Goal: Communication & Community: Ask a question

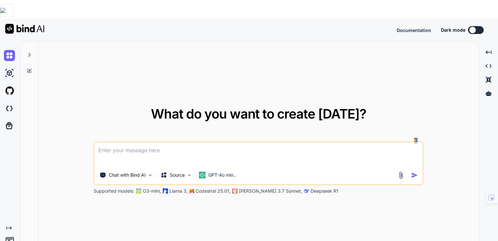
type textarea "x"
click at [9, 103] on img at bounding box center [9, 108] width 11 height 11
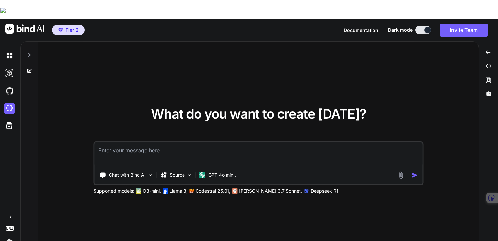
click at [456, 77] on div "What do you want to create today? Chat with Bind AI Source GPT-4o min.. Support…" at bounding box center [258, 151] width 441 height 218
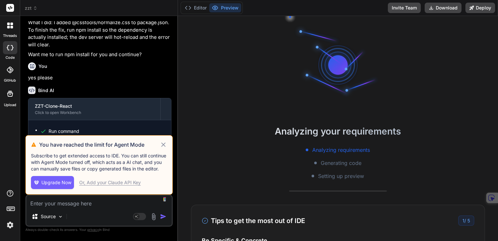
scroll to position [6, 0]
click at [164, 144] on icon at bounding box center [163, 144] width 4 height 4
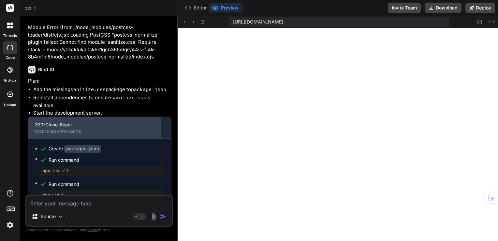
scroll to position [703, 0]
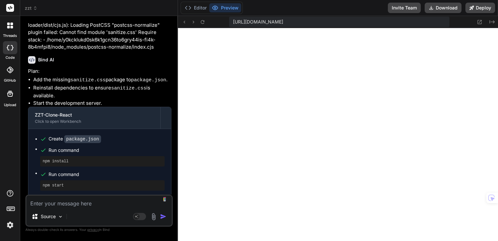
click at [90, 201] on textarea at bounding box center [98, 201] width 145 height 12
paste textarea "ERROR [eslint] src/utils/fileIO.js Line 31:11: Empty block statement no-empty S…"
type textarea "x"
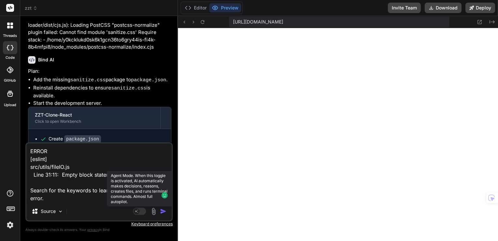
type textarea "ERROR [eslint] src/utils/fileIO.js Line 31:11: Empty block statement no-empty S…"
click at [142, 213] on rect at bounding box center [139, 210] width 13 height 7
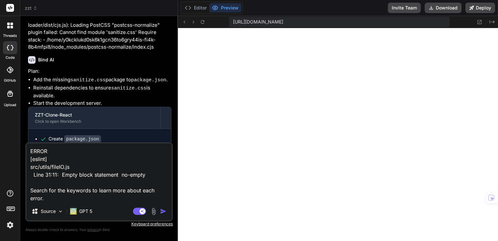
click at [163, 212] on img "button" at bounding box center [163, 211] width 7 height 7
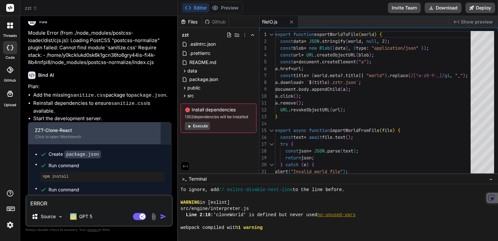
scroll to position [798, 0]
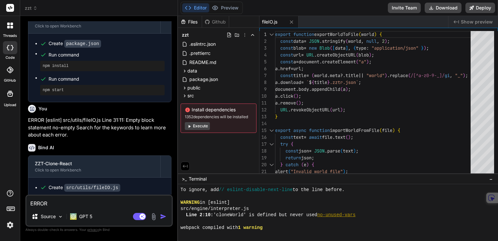
click at [201, 127] on button "Execute" at bounding box center [197, 126] width 25 height 8
type textarea "x"
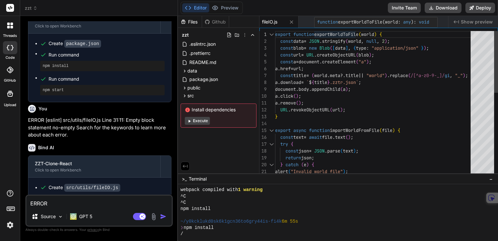
scroll to position [125, 0]
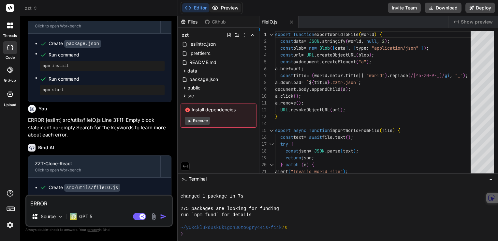
click at [227, 9] on button "Preview" at bounding box center [225, 7] width 32 height 9
type textarea "a.remove(); URL.revokeObjectURL(url); } export async function importWorldFromFi…"
click at [362, 131] on div "export function exportWorldToFile ( world ) { const data = JSON . stringify ( w…" at bounding box center [375, 202] width 200 height 342
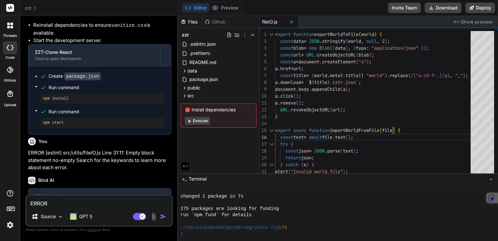
scroll to position [798, 0]
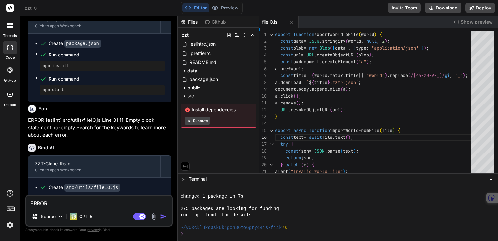
click at [126, 184] on div "Create src/utils/fileIO.js" at bounding box center [102, 187] width 125 height 7
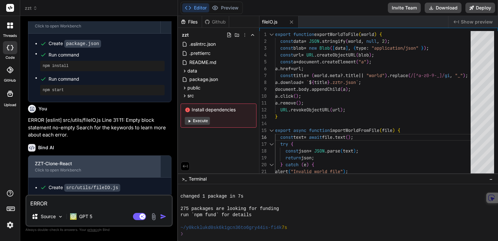
click at [68, 164] on div "ZZT-Clone-React" at bounding box center [94, 163] width 119 height 7
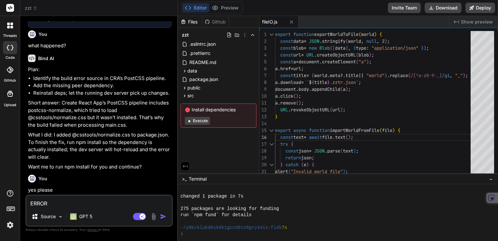
scroll to position [440, 0]
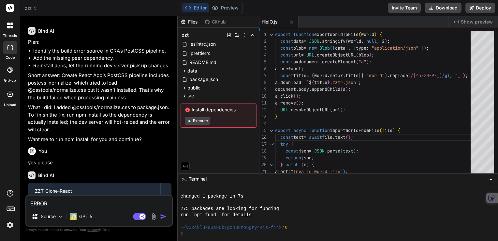
type textarea "x"
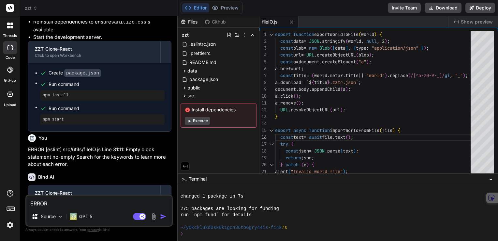
scroll to position [798, 0]
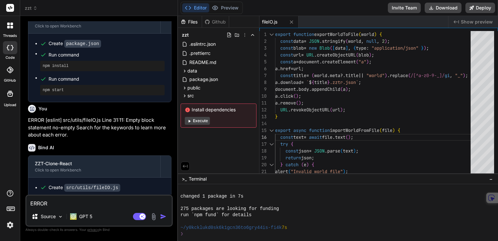
click at [85, 207] on textarea "ERROR [eslint] src/utils/fileIO.js Line 31:11: Empty block statement no-empty S…" at bounding box center [98, 201] width 145 height 12
type textarea "x"
type textarea "A"
type textarea "x"
type textarea "Ar"
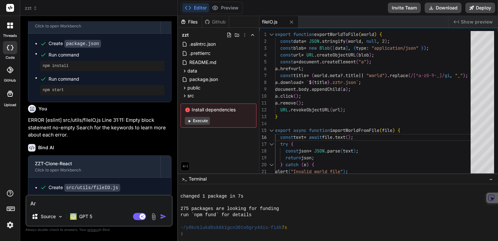
click at [29, 9] on span "zzt" at bounding box center [31, 8] width 13 height 7
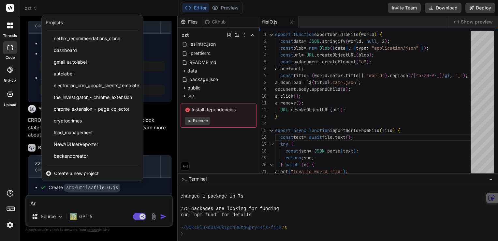
click at [138, 217] on div at bounding box center [249, 120] width 498 height 241
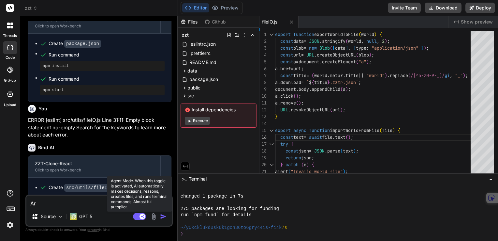
click at [137, 216] on rect at bounding box center [139, 216] width 13 height 7
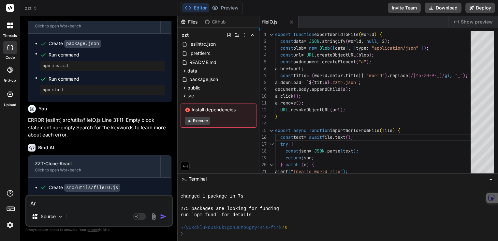
click at [73, 203] on textarea "Ar" at bounding box center [98, 201] width 145 height 12
click at [71, 203] on textarea "Ar" at bounding box center [98, 201] width 145 height 12
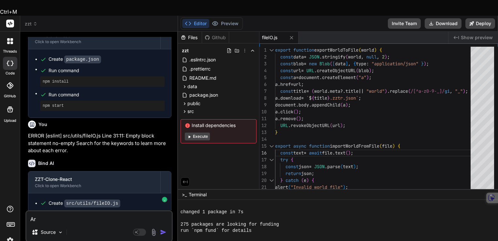
click at [71, 211] on textarea "Ar" at bounding box center [98, 217] width 145 height 12
type textarea "x"
type textarea "c"
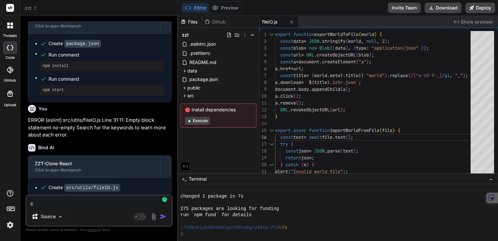
type textarea "x"
type textarea "ca"
type textarea "x"
type textarea "can"
type textarea "x"
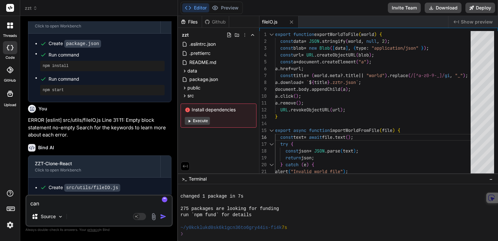
type textarea "can"
type textarea "x"
type textarea "can y"
type textarea "x"
type textarea "can yo"
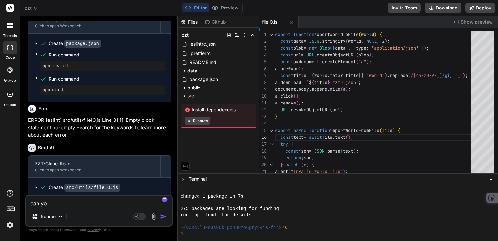
type textarea "x"
type textarea "can you"
type textarea "x"
type textarea "can you r"
type textarea "x"
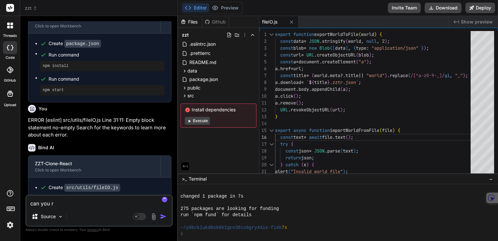
type textarea "can you ru"
type textarea "x"
type textarea "can you run"
type textarea "x"
type textarea "can you rung"
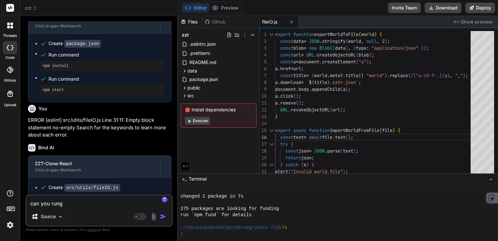
type textarea "x"
type textarea "can you rung"
type textarea "x"
type textarea "can you rung"
type textarea "x"
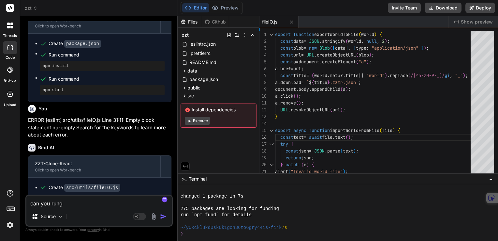
type textarea "can you run"
type textarea "x"
type textarea "can you run"
type textarea "x"
type textarea "can you run t"
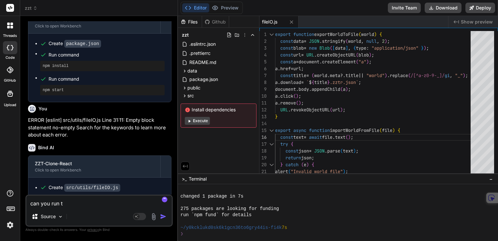
type textarea "x"
type textarea "can you run th"
type textarea "x"
type textarea "can you run th"
type textarea "x"
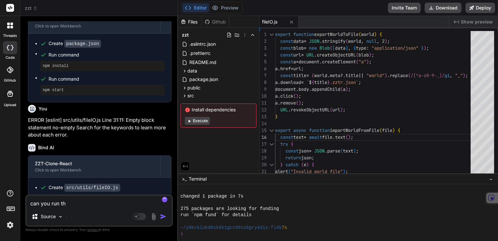
type textarea "can you run th"
type textarea "x"
type textarea "can you run the"
type textarea "x"
type textarea "can you run the"
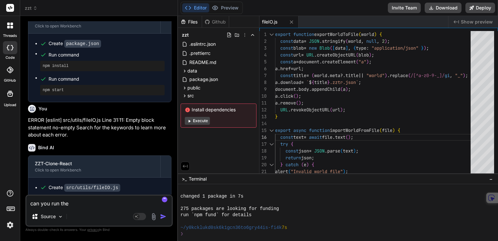
type textarea "x"
type textarea "can you run the p"
type textarea "x"
type textarea "can you run the po"
type textarea "x"
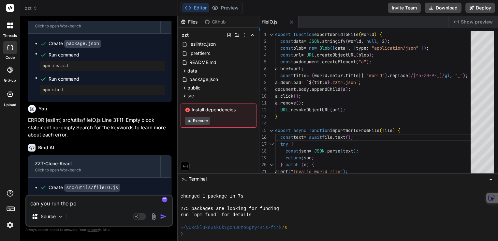
type textarea "can you run the por"
type textarea "x"
type textarea "can you run the po"
type textarea "x"
type textarea "can you run the p"
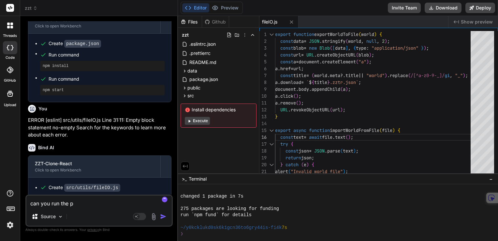
type textarea "x"
type textarea "can you run the pr"
type textarea "x"
type textarea "can you run the pro"
type textarea "x"
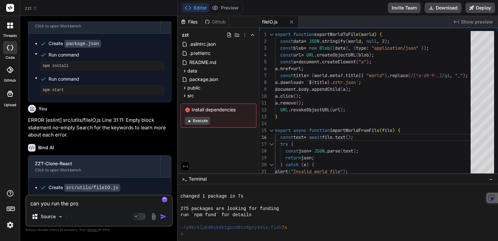
type textarea "can you run the proj"
type textarea "x"
type textarea "can you run the proje"
type textarea "x"
type textarea "can you run the projec"
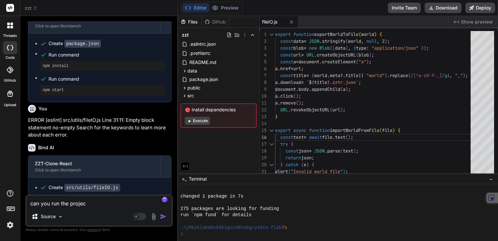
type textarea "x"
type textarea "can you run the project"
type textarea "x"
type textarea "can you run the project"
type textarea "x"
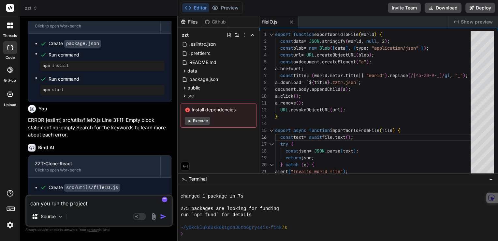
type textarea "can you run the project p"
type textarea "x"
type textarea "can you run the project pl"
type textarea "x"
type textarea "can you run the project ple"
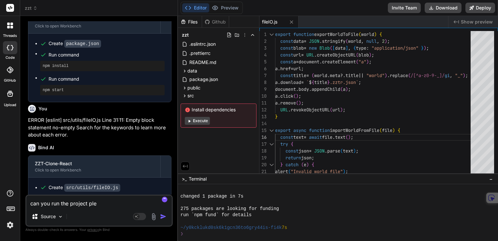
type textarea "x"
type textarea "can you run the project plea"
type textarea "x"
type textarea "can you run the project pleas"
type textarea "x"
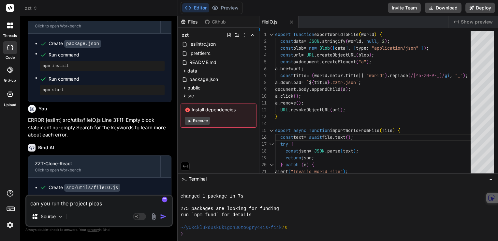
type textarea "can you run the project please"
type textarea "x"
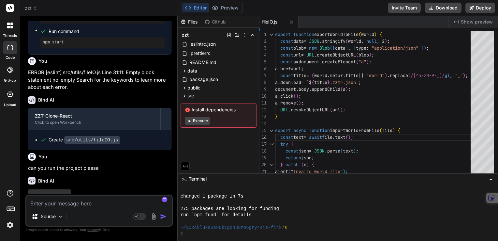
scroll to position [866, 0]
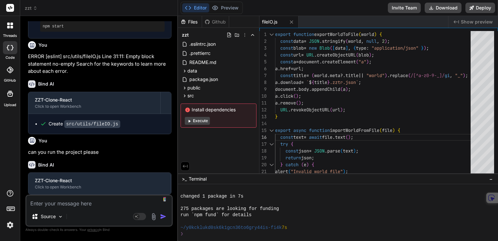
type textarea "x"
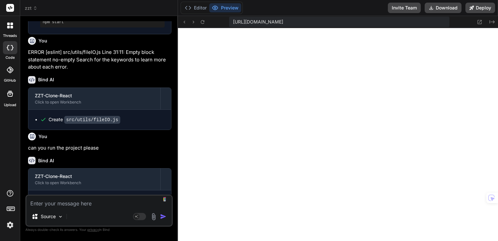
scroll to position [25, 0]
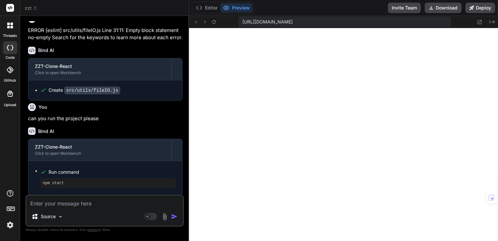
type textarea "x"
type textarea "a.remove(); URL.revokeObjectURL(url); } export async function importWorldFromFi…"
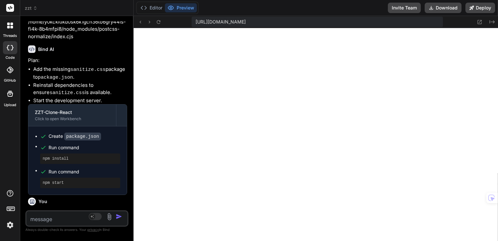
scroll to position [1121, 0]
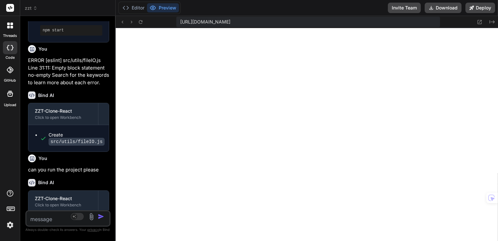
drag, startPoint x: 176, startPoint y: 16, endPoint x: 46, endPoint y: 30, distance: 131.2
click at [46, 30] on div "Custom Bot Bind AI Web Search Created with Pixso. Code Generator You yes Bind A…" at bounding box center [68, 128] width 96 height 225
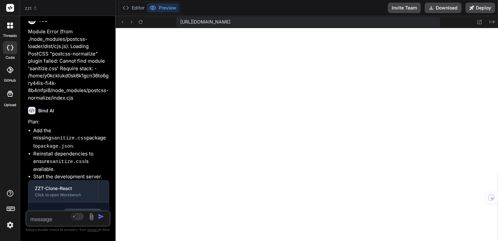
scroll to position [828, 0]
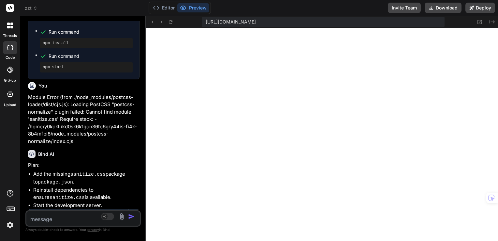
type textarea "x"
type textarea "a.click(); a.remove(); URL.revokeObjectURL(url); } export async function import…"
type textarea "x"
type textarea "document.body.appendChild(a); a.click(); a.remove(); URL.revokeObjectURL(url); …"
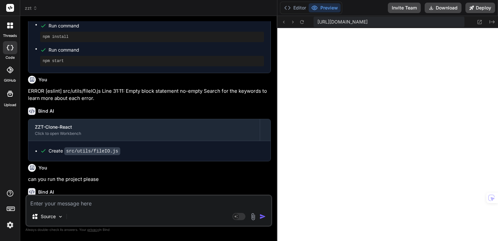
scroll to position [529, 0]
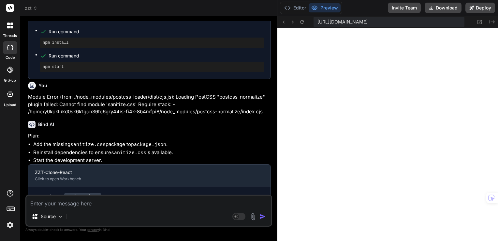
type textarea "x"
type textarea "importWorldFromFile(file) { const text = await file.text(); try { const json = …"
type textarea "x"
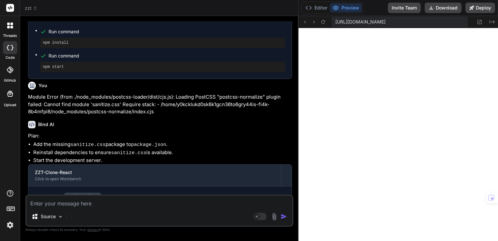
type textarea "} export async function importWorldFromFile(file) { const text = await file.tex…"
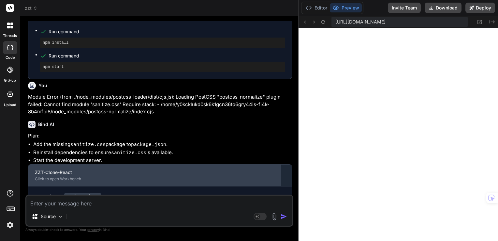
type textarea "x"
type textarea "a.download = `${title}.zztr.json`; document.body.appendChild(a); a.click(); a.r…"
type textarea "x"
type textarea "document.body.appendChild(a); a.click(); a.remove(); URL.revokeObjectURL(url); …"
type textarea "x"
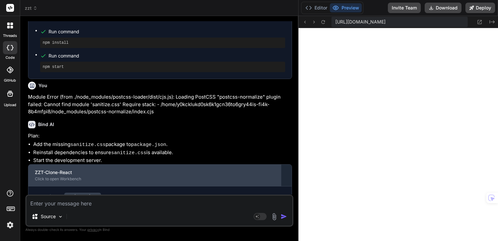
type textarea "a.click(); a.remove(); URL.revokeObjectURL(url); } export async function import…"
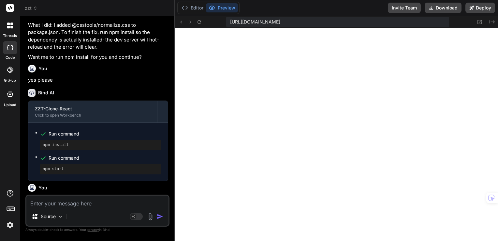
type textarea "x"
type textarea "a.remove(); URL.revokeObjectURL(url); } export async function importWorldFromFi…"
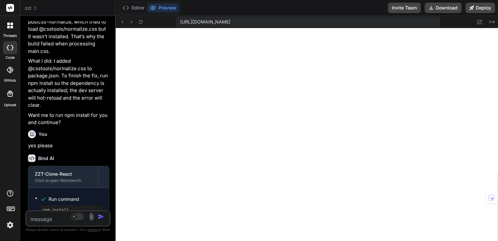
scroll to position [828, 0]
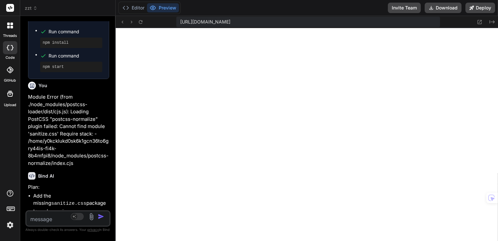
drag, startPoint x: 115, startPoint y: 172, endPoint x: 73, endPoint y: 183, distance: 44.3
click at [73, 183] on div "Custom Bot Bind AI Web Search Created with Pixso. Code Generator You yes Bind A…" at bounding box center [68, 128] width 96 height 225
click at [481, 22] on icon at bounding box center [480, 22] width 6 height 6
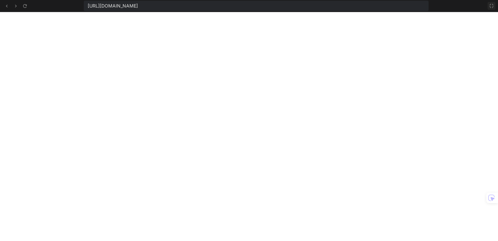
click at [493, 7] on icon at bounding box center [492, 6] width 4 height 4
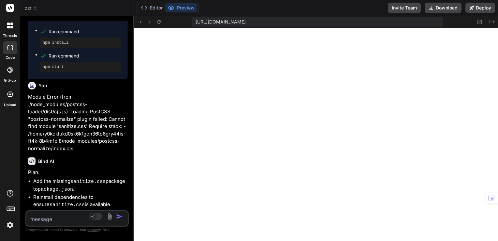
type textarea "x"
type textarea "} export async function importWorldFromFile(file) { const text = await file.tex…"
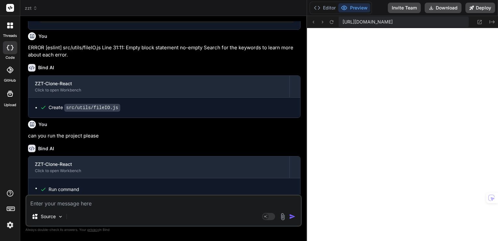
scroll to position [529, 0]
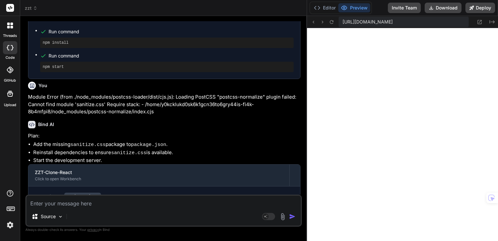
type textarea "x"
type textarea "importWorldFromFile(file) { const text = await file.text(); try { const json = …"
type textarea "x"
type textarea "a.download = `${title}.zztr.json`; document.body.appendChild(a); a.click(); a.r…"
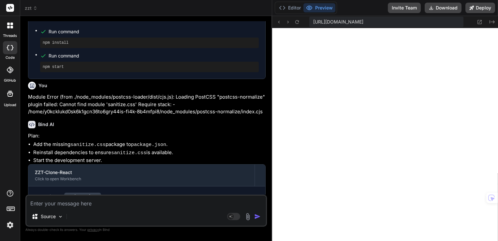
drag, startPoint x: 115, startPoint y: 106, endPoint x: 263, endPoint y: 105, distance: 147.4
click at [263, 105] on div "Custom Bot Bind AI Web Search Created with Pixso. Code Generator You yes Bind A…" at bounding box center [146, 128] width 252 height 225
click at [14, 28] on div at bounding box center [10, 26] width 14 height 14
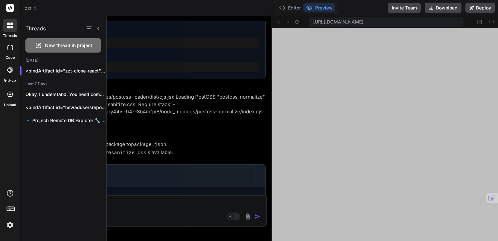
click at [14, 28] on div at bounding box center [10, 26] width 14 height 14
click at [8, 224] on img at bounding box center [10, 224] width 11 height 11
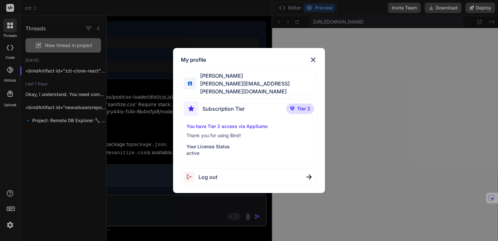
click at [217, 126] on p "You have Tier 2 access via AppSumo" at bounding box center [250, 126] width 126 height 7
click at [296, 104] on p "Tier 2" at bounding box center [300, 108] width 28 height 10
click at [191, 188] on div "My profile Dennis Ference dennis.ference@gmail.com Subscription Tier Tier 2 You…" at bounding box center [249, 120] width 152 height 145
click at [311, 58] on img at bounding box center [313, 60] width 8 height 8
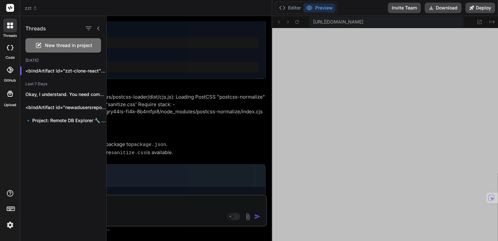
click at [9, 72] on icon at bounding box center [10, 70] width 7 height 7
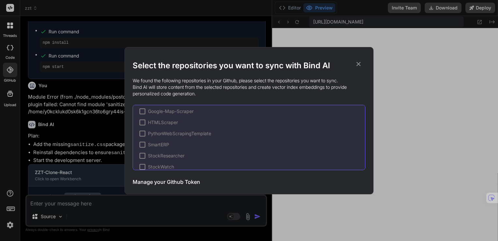
scroll to position [0, 0]
click at [360, 64] on icon at bounding box center [358, 63] width 7 height 7
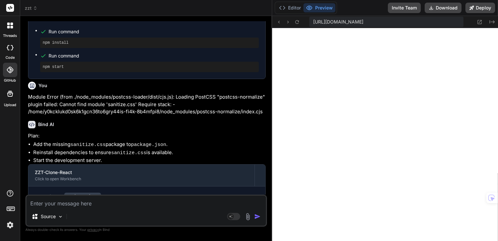
scroll to position [464, 0]
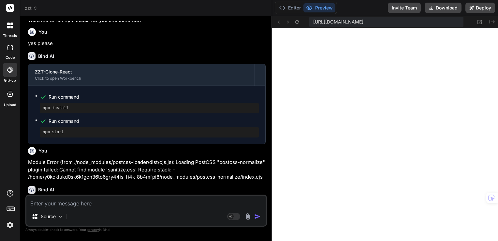
click at [6, 46] on div at bounding box center [10, 47] width 14 height 13
type textarea "x"
click at [12, 27] on icon at bounding box center [11, 27] width 3 height 3
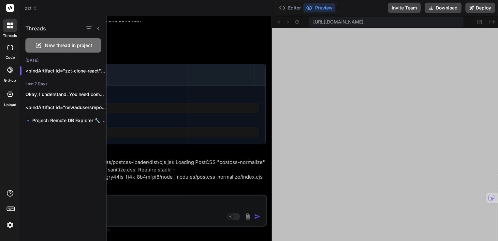
click at [12, 9] on rect at bounding box center [10, 8] width 8 height 8
click at [9, 5] on rect at bounding box center [10, 8] width 8 height 8
drag, startPoint x: 190, startPoint y: 47, endPoint x: 180, endPoint y: 46, distance: 10.1
click at [190, 47] on div at bounding box center [303, 128] width 392 height 225
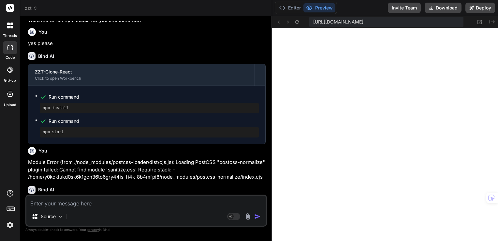
click at [10, 68] on icon at bounding box center [10, 70] width 7 height 7
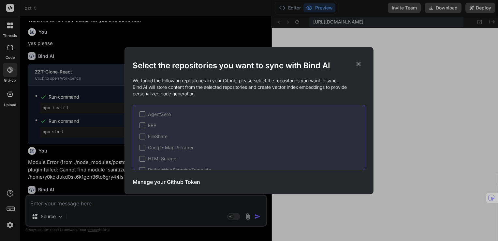
click at [7, 24] on div "Select the repositories you want to sync with Bind AI We found the following re…" at bounding box center [249, 120] width 498 height 241
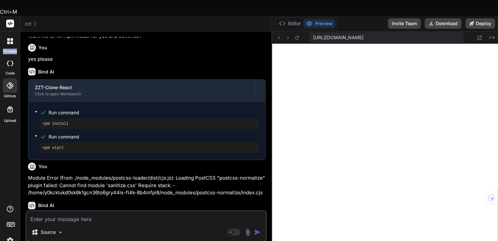
click at [7, 38] on icon at bounding box center [8, 39] width 3 height 3
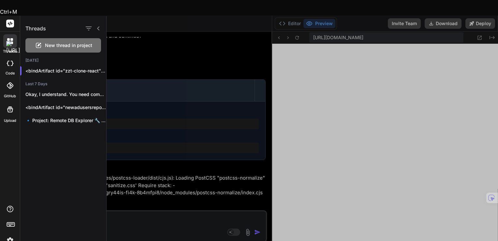
click at [142, 30] on div at bounding box center [303, 128] width 392 height 225
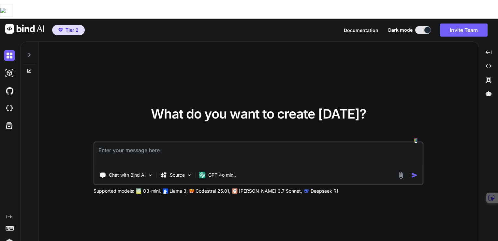
type textarea "x"
